Goal: Task Accomplishment & Management: Use online tool/utility

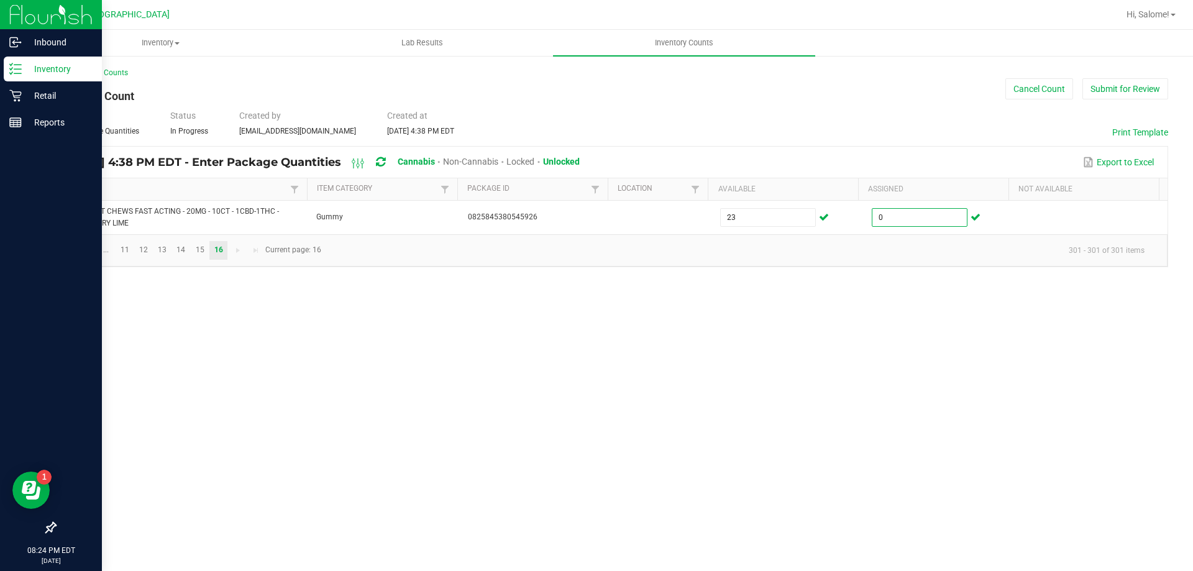
click at [57, 76] on div "Inventory" at bounding box center [53, 69] width 98 height 25
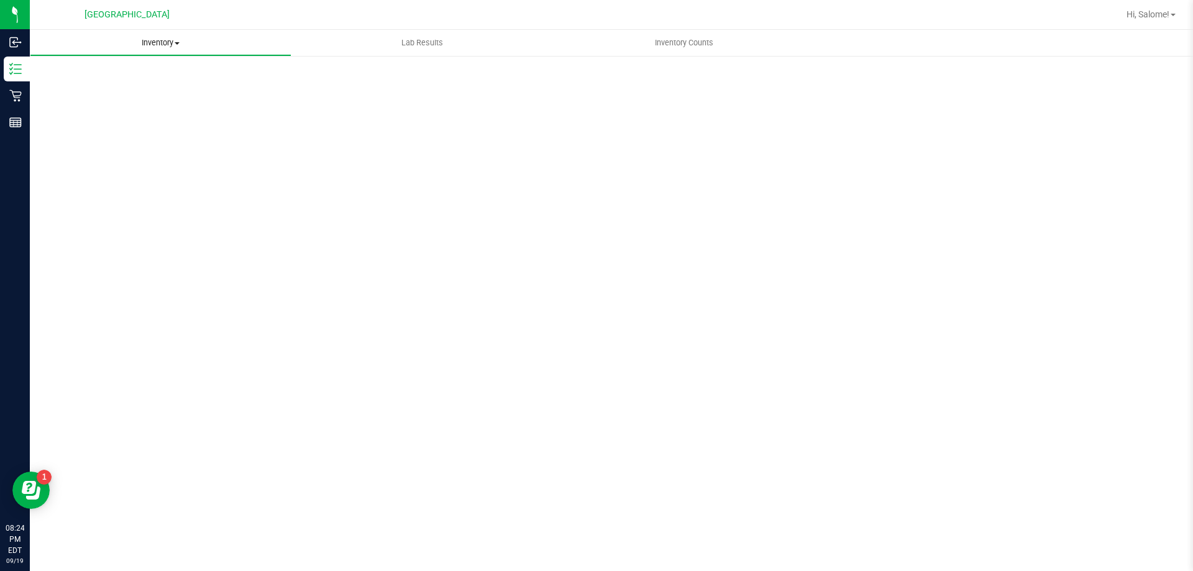
click at [168, 41] on span "Inventory" at bounding box center [160, 42] width 260 height 11
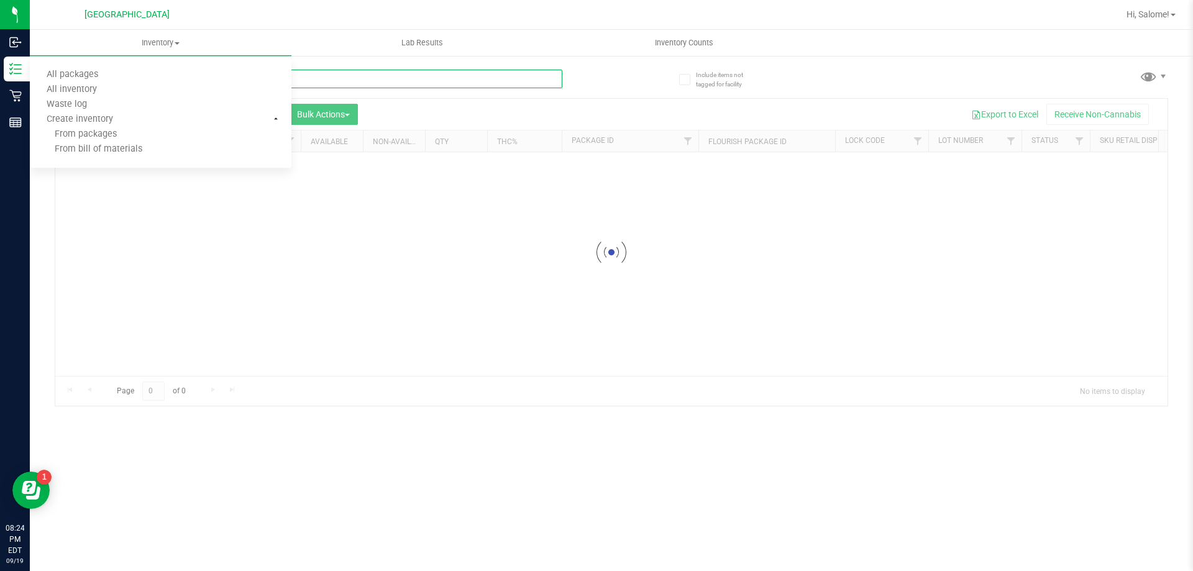
click at [429, 77] on input "text" at bounding box center [309, 79] width 508 height 19
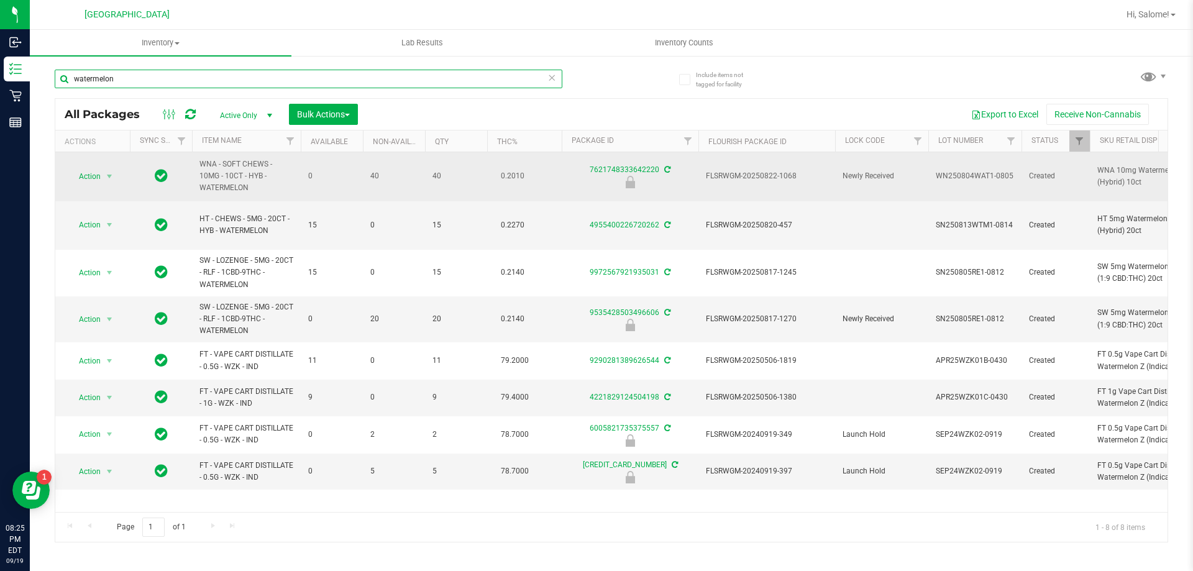
type input "watermelon"
click at [734, 178] on span "FLSRWGM-20250822-1068" at bounding box center [767, 176] width 122 height 12
click at [93, 175] on span "Action" at bounding box center [85, 176] width 34 height 17
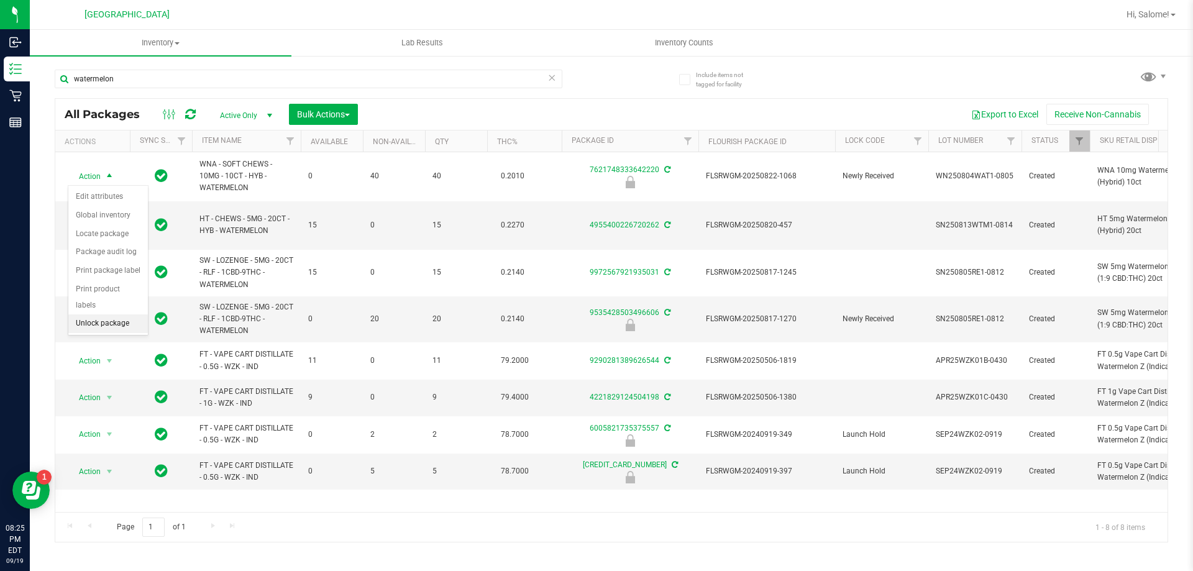
click at [100, 314] on li "Unlock package" at bounding box center [108, 323] width 80 height 19
click at [1149, 14] on span "Hi, Salome!" at bounding box center [1148, 14] width 43 height 10
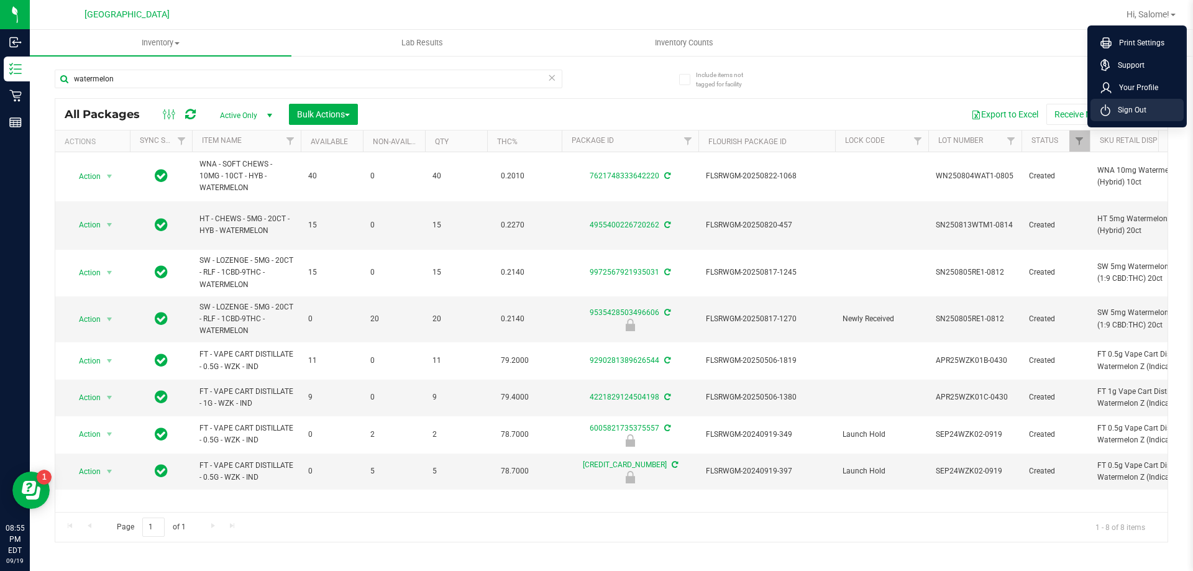
click at [1141, 112] on span "Sign Out" at bounding box center [1128, 110] width 36 height 12
